Goal: Transaction & Acquisition: Register for event/course

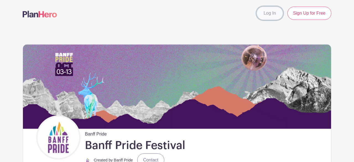
click at [269, 17] on link "Log In" at bounding box center [270, 13] width 26 height 13
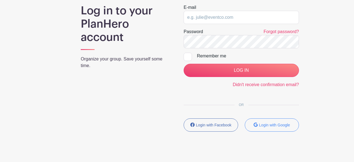
scroll to position [56, 0]
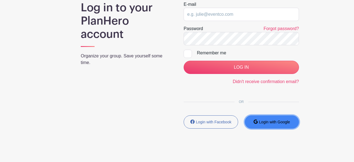
click at [272, 123] on small "Login with Google" at bounding box center [274, 122] width 31 height 4
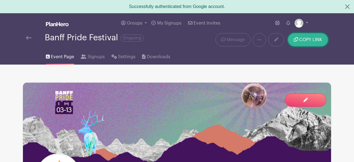
click at [304, 42] on button "COPY LINK" at bounding box center [308, 39] width 40 height 13
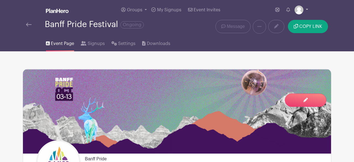
click at [304, 9] on link at bounding box center [302, 10] width 14 height 9
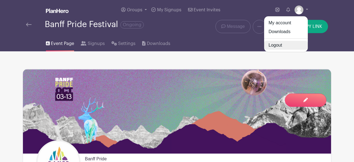
click at [278, 46] on link "Logout" at bounding box center [286, 45] width 44 height 9
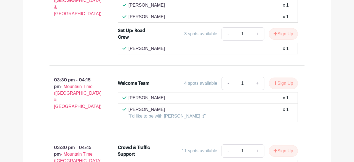
scroll to position [508, 0]
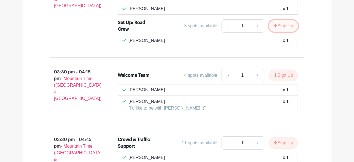
click at [288, 31] on button "Sign Up" at bounding box center [283, 26] width 29 height 12
